Goal: Task Accomplishment & Management: Manage account settings

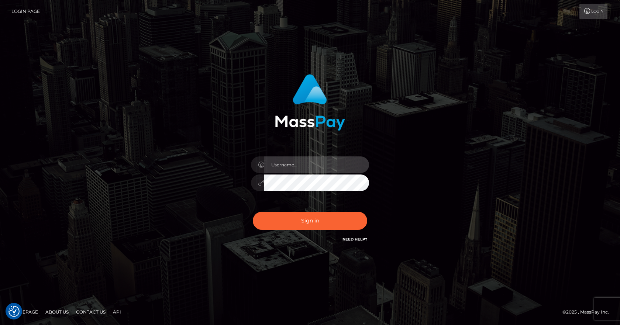
type input "vlad"
click at [243, 103] on div at bounding box center [310, 100] width 194 height 62
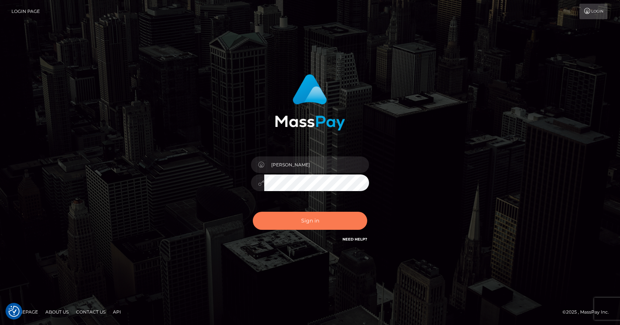
click at [310, 214] on button "Sign in" at bounding box center [310, 221] width 114 height 18
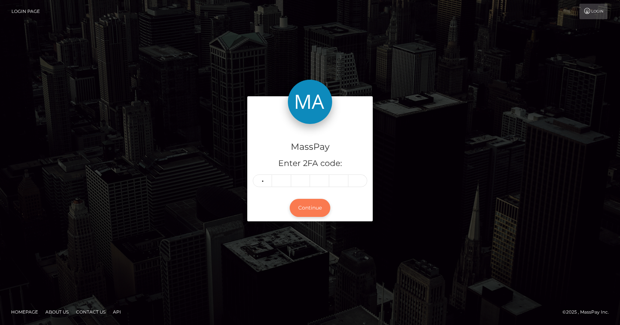
type input "6"
type input "9"
type input "2"
type input "0"
type input "8"
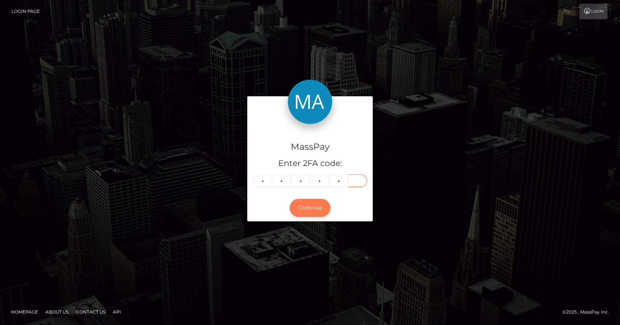
type input "7"
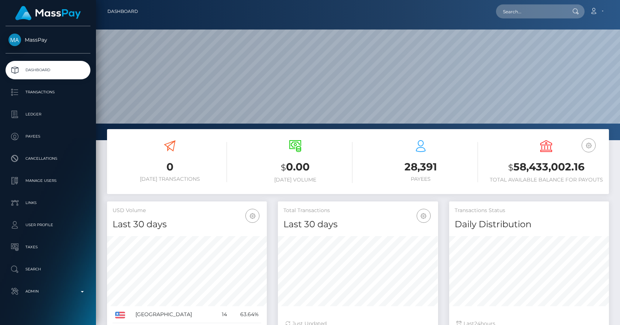
scroll to position [131, 160]
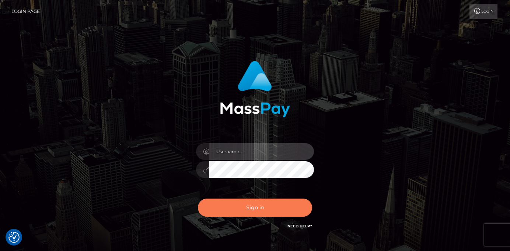
type input "vlad"
click at [254, 200] on button "Sign in" at bounding box center [255, 207] width 114 height 18
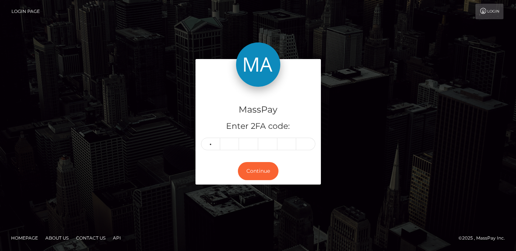
type input "3"
type input "4"
type input "7"
type input "1"
type input "5"
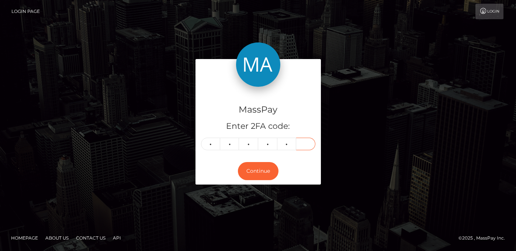
type input "8"
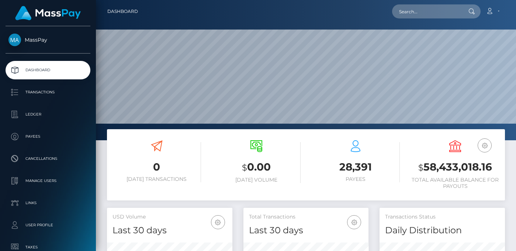
scroll to position [131, 125]
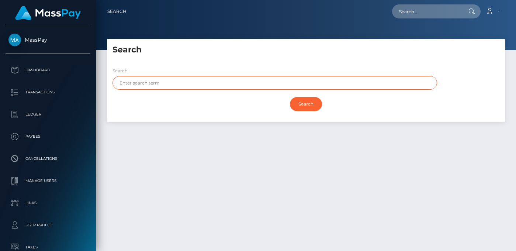
click at [192, 80] on input "text" at bounding box center [274, 83] width 325 height 14
type input "don"
click at [290, 97] on input "Search" at bounding box center [306, 104] width 32 height 14
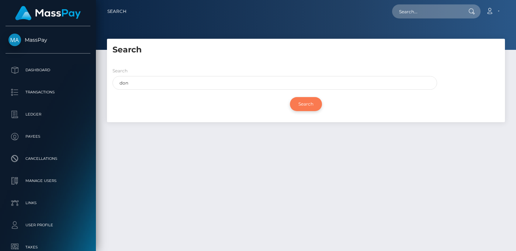
click at [309, 102] on input "Search" at bounding box center [306, 104] width 32 height 14
click at [215, 52] on h5 "Search" at bounding box center [305, 49] width 387 height 11
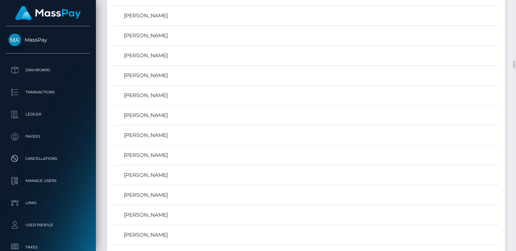
scroll to position [1677, 0]
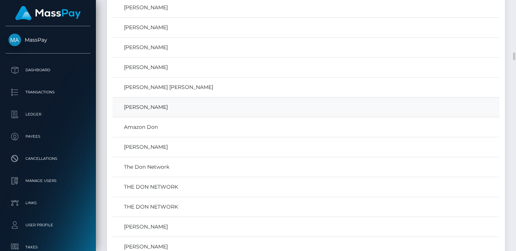
click at [134, 105] on link "Don Resin" at bounding box center [306, 107] width 382 height 11
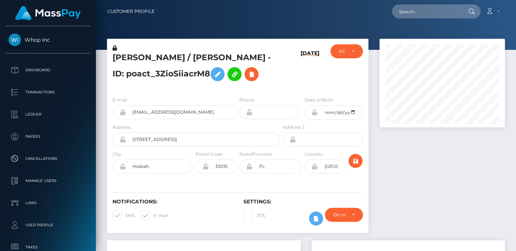
scroll to position [89, 125]
click at [356, 47] on div "ACTIVE" at bounding box center [346, 51] width 32 height 14
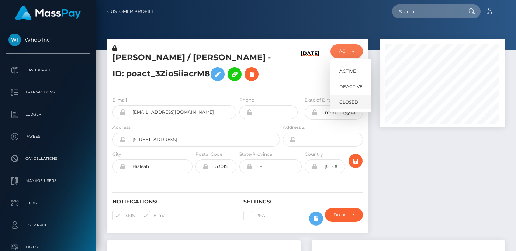
click at [359, 99] on link "CLOSED" at bounding box center [350, 103] width 41 height 14
select select "CLOSED"
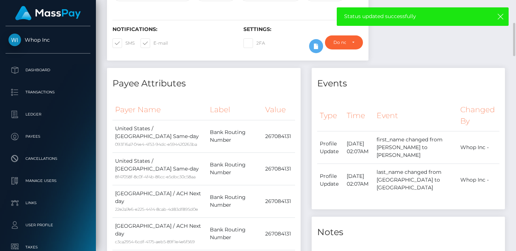
scroll to position [344, 0]
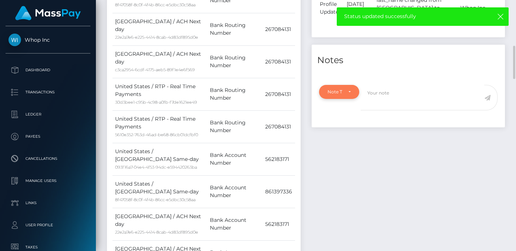
click at [347, 95] on div "Note Type" at bounding box center [340, 92] width 24 height 6
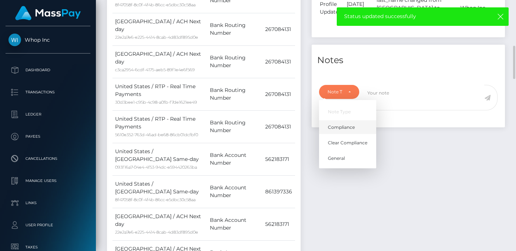
click at [349, 131] on span "Compliance" at bounding box center [341, 127] width 27 height 7
select select "COMPLIANCE"
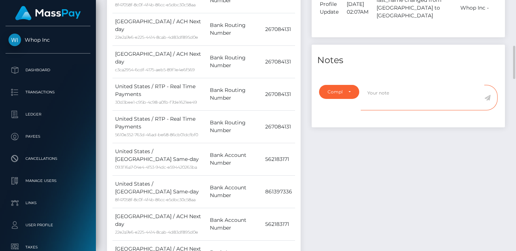
click at [395, 106] on textarea at bounding box center [423, 97] width 124 height 25
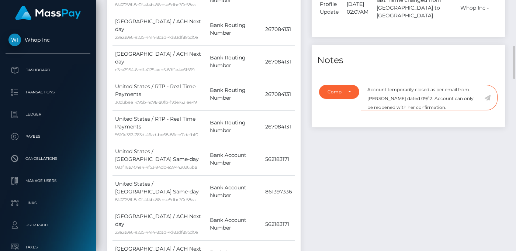
type textarea "Account temporarily closed as per email from [PERSON_NAME] dated 09/12. Account…"
click at [491, 110] on span at bounding box center [490, 97] width 13 height 25
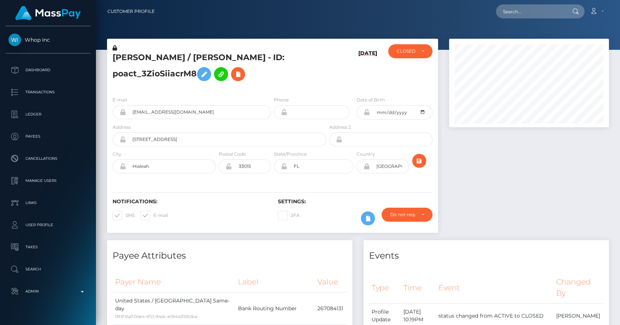
scroll to position [89, 160]
